Goal: Use online tool/utility: Utilize a website feature to perform a specific function

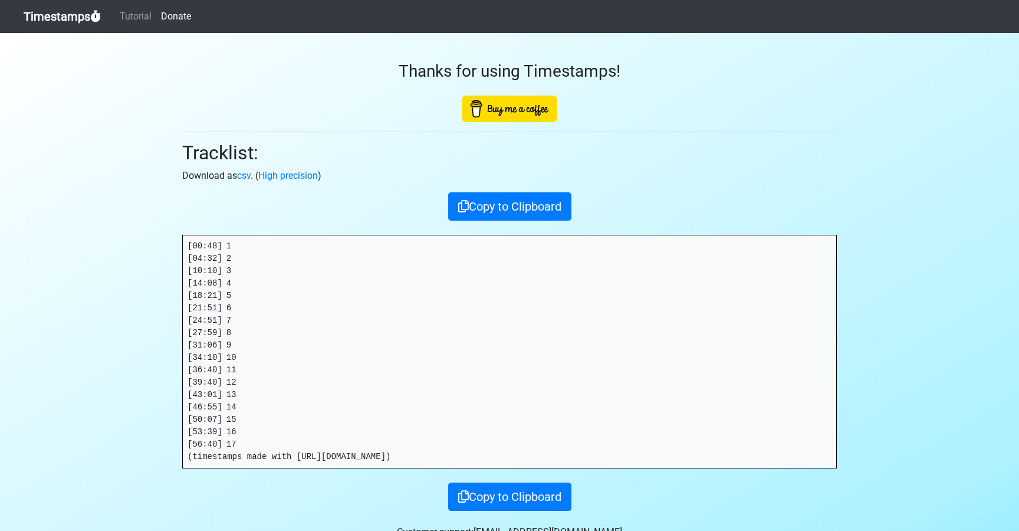
click at [70, 22] on link "Timestamps" at bounding box center [62, 17] width 77 height 24
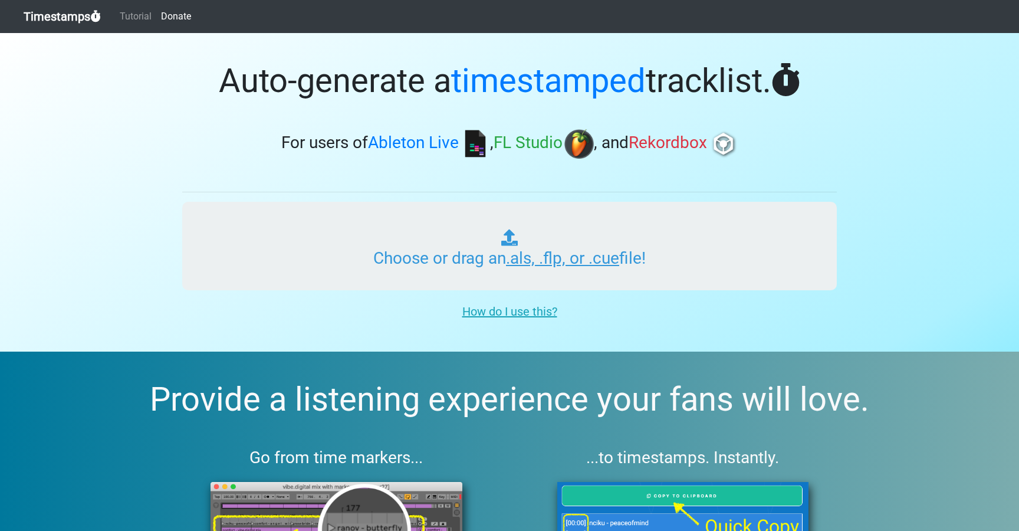
type input "C:\fakepath\NOR #529 (INSOMNIAC).als"
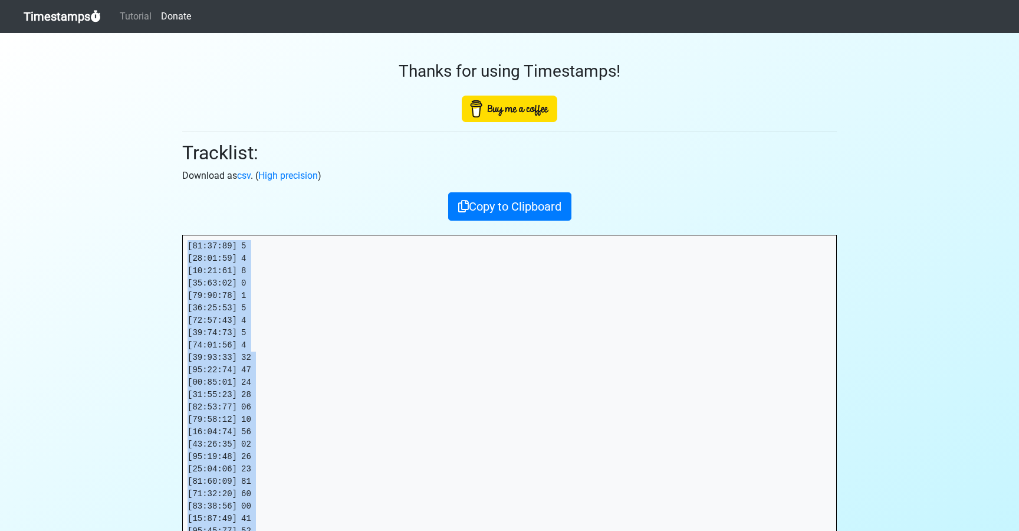
drag, startPoint x: 195, startPoint y: 366, endPoint x: 171, endPoint y: 238, distance: 129.6
copy pre "[00:00:46] 1 [00:01:49] 2 [00:03:13] 3 [00:04:29] 4 [00:05:30] 5 [00:06:31] 6 […"
